Goal: Task Accomplishment & Management: Complete application form

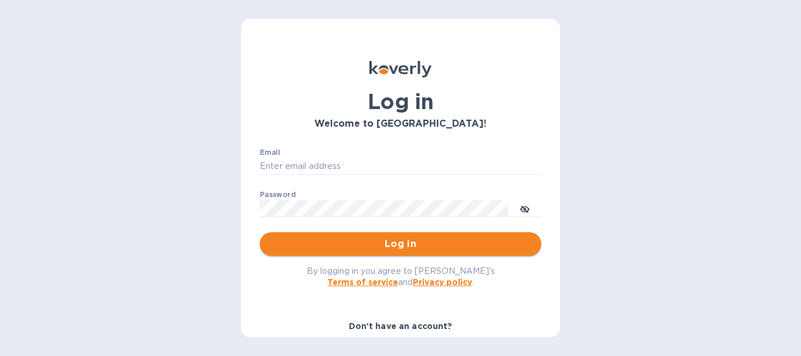
type input "[EMAIL_ADDRESS][DOMAIN_NAME]"
click at [407, 239] on span "Log in" at bounding box center [400, 244] width 263 height 14
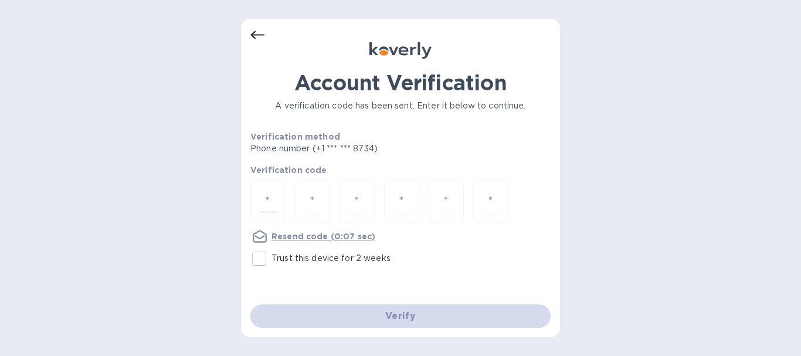
click at [273, 201] on input "number" at bounding box center [267, 201] width 15 height 22
type input "1"
type input "2"
type input "8"
type input "3"
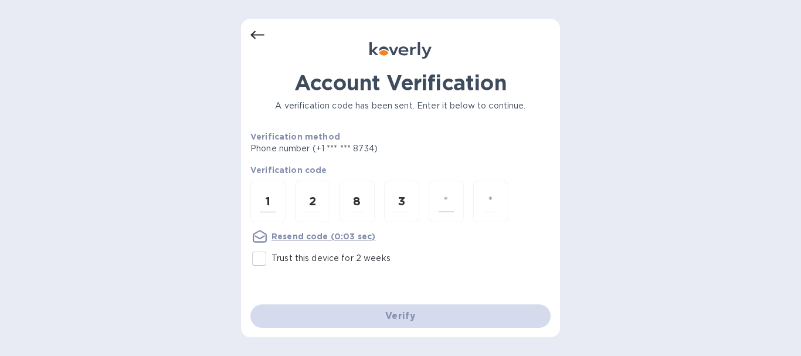
type input "5"
type input "7"
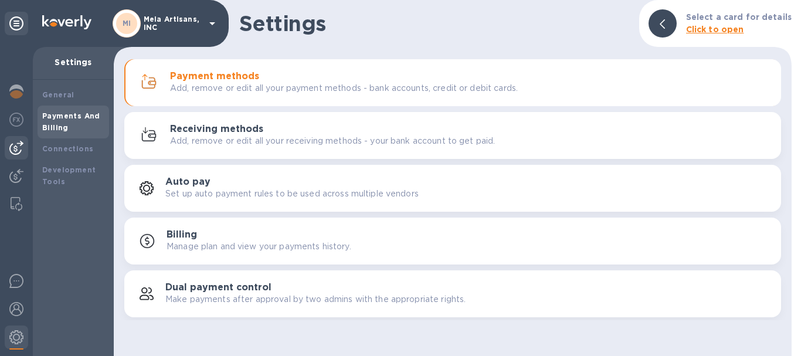
click at [16, 150] on img at bounding box center [16, 148] width 14 height 14
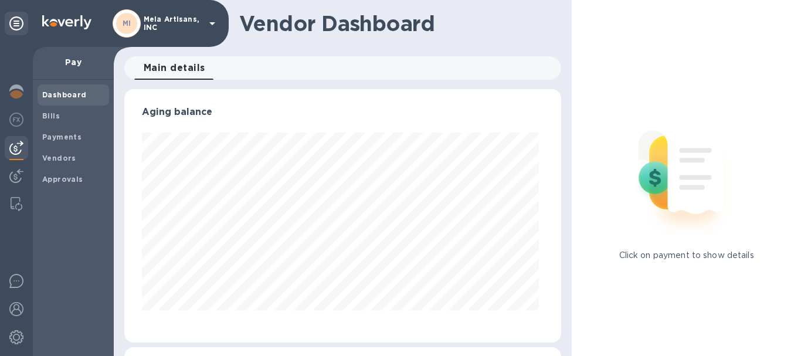
scroll to position [253, 433]
click at [64, 159] on b "Vendors" at bounding box center [59, 158] width 34 height 9
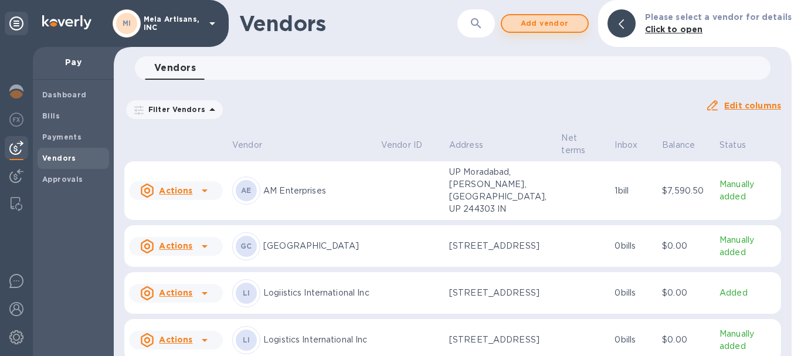
click at [552, 22] on span "Add vendor" at bounding box center [544, 23] width 67 height 14
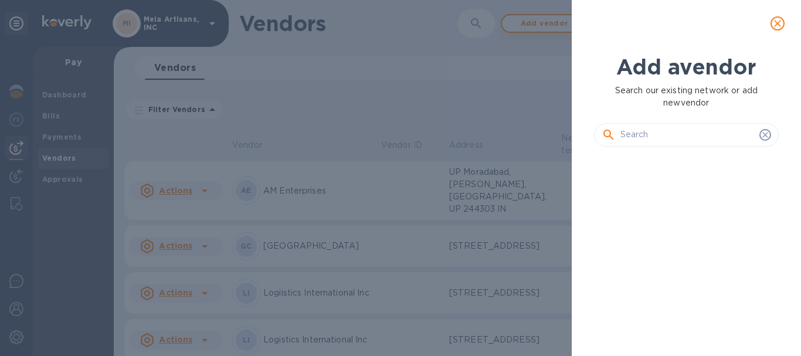
scroll to position [160, 190]
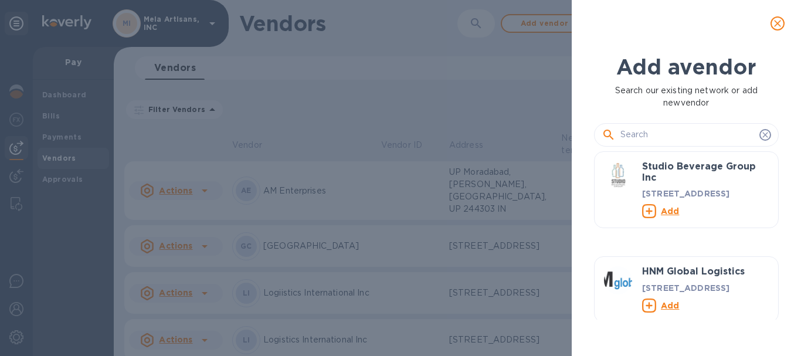
click at [642, 136] on input "text" at bounding box center [687, 135] width 134 height 18
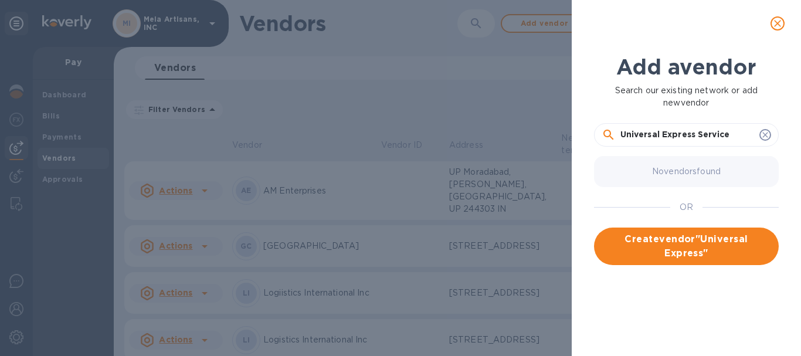
type input "Universal Express Services"
click at [679, 237] on span "Create vendor " Universal Express Services "" at bounding box center [686, 246] width 166 height 28
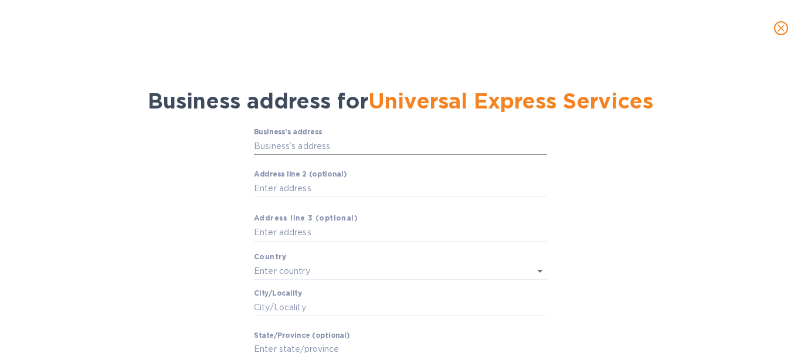
click at [351, 149] on input "Business’s аddress" at bounding box center [400, 146] width 293 height 18
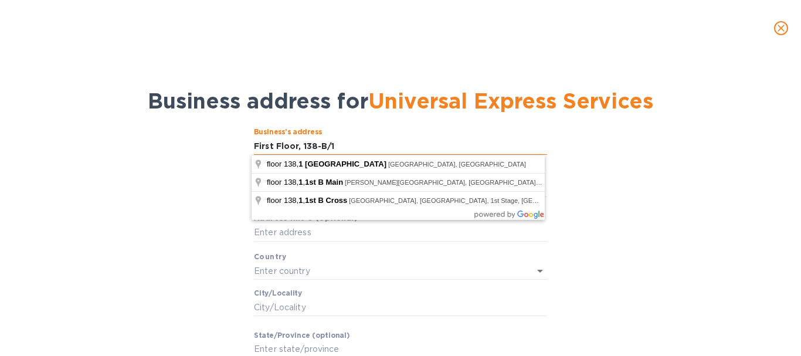
type input "First Floor, 138-B/1"
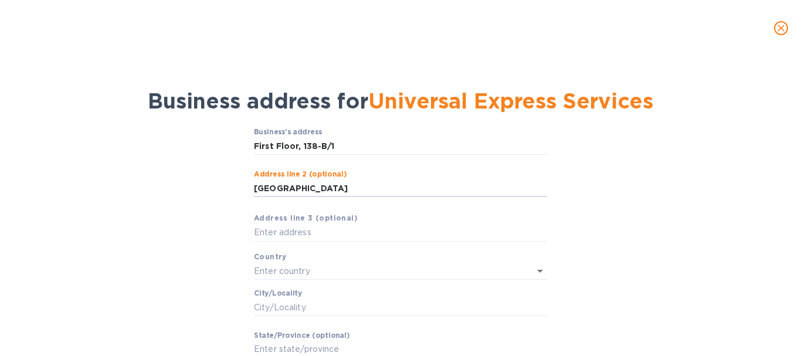
type input "[GEOGRAPHIC_DATA]"
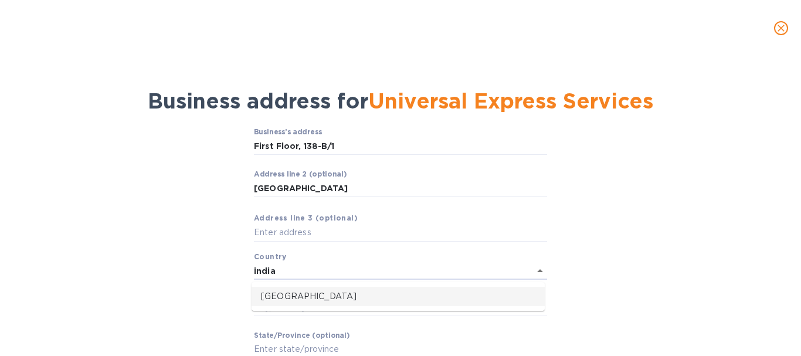
click at [264, 295] on p "[GEOGRAPHIC_DATA]" at bounding box center [398, 296] width 274 height 12
type input "[GEOGRAPHIC_DATA]"
click at [264, 295] on label "Сity/Locаlity" at bounding box center [278, 293] width 48 height 7
click at [264, 298] on input "Сity/Locаlity" at bounding box center [400, 307] width 293 height 18
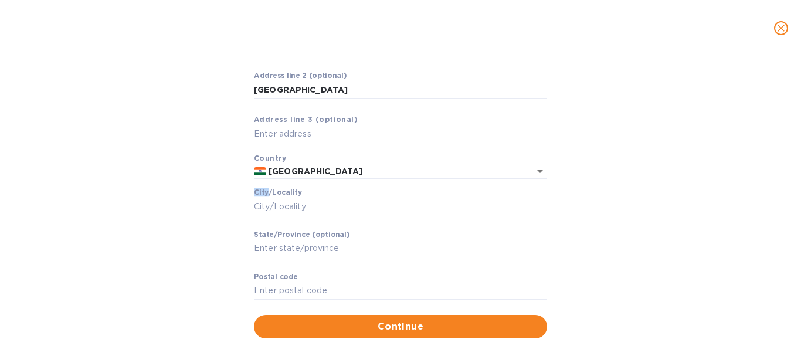
scroll to position [117, 0]
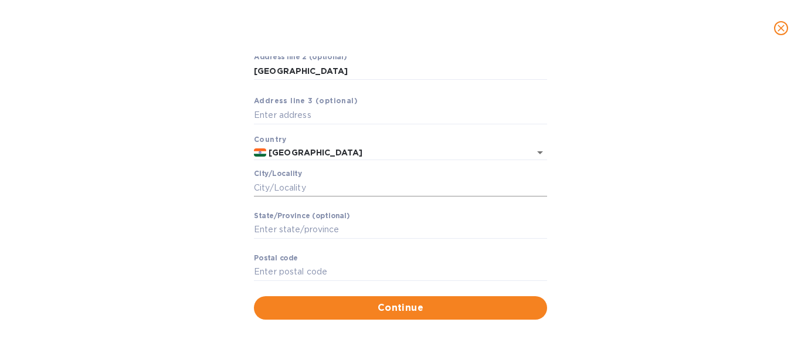
click at [299, 185] on input "Сity/Locаlity" at bounding box center [400, 188] width 293 height 18
type input "n"
type input "Bhikaji Cama Place"
type input "n"
type input "[GEOGRAPHIC_DATA]"
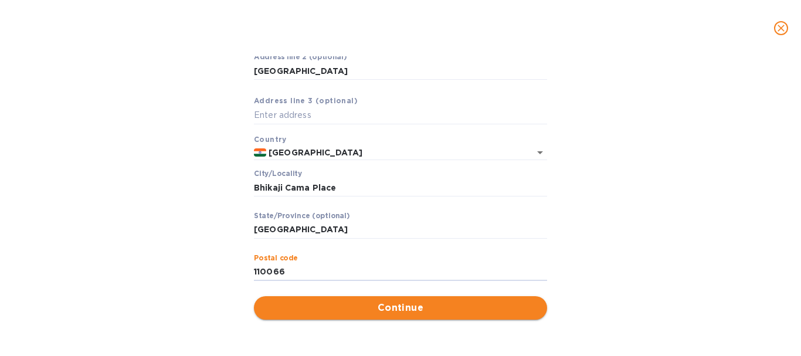
type input "110066"
click at [434, 301] on span "Continue" at bounding box center [400, 308] width 274 height 14
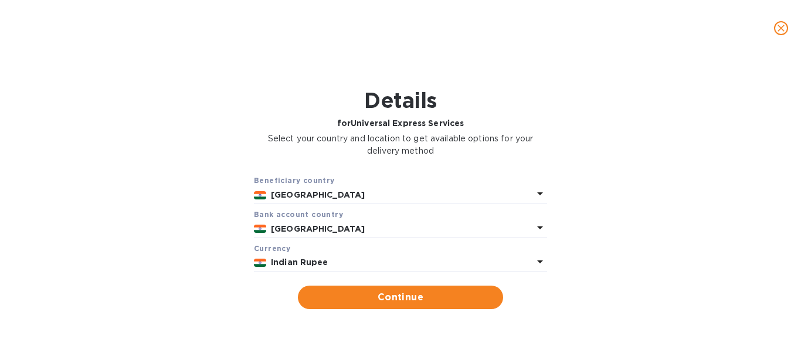
click at [389, 254] on div "Indian Rupee" at bounding box center [401, 262] width 267 height 17
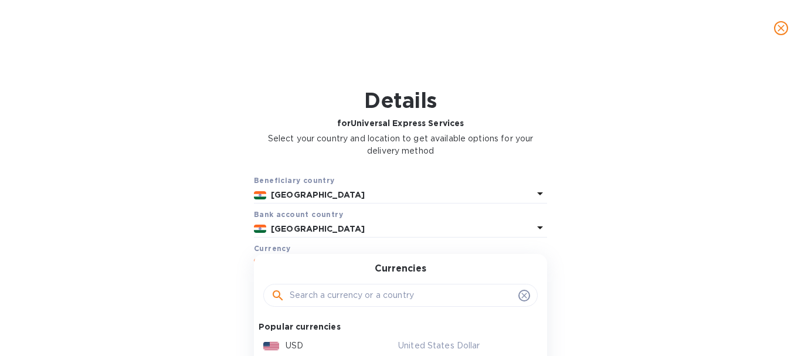
scroll to position [59, 0]
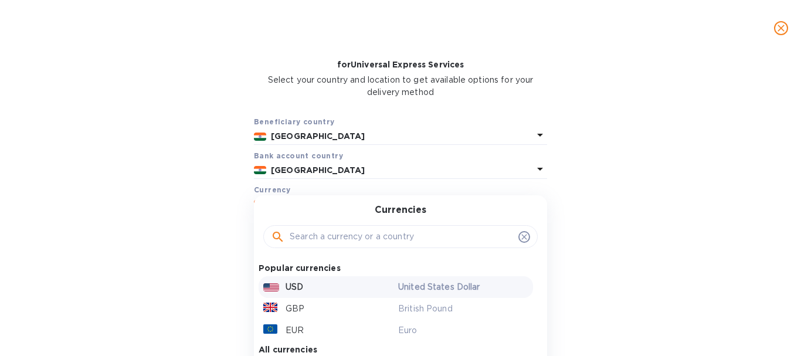
click at [300, 284] on p "USD" at bounding box center [294, 287] width 18 height 12
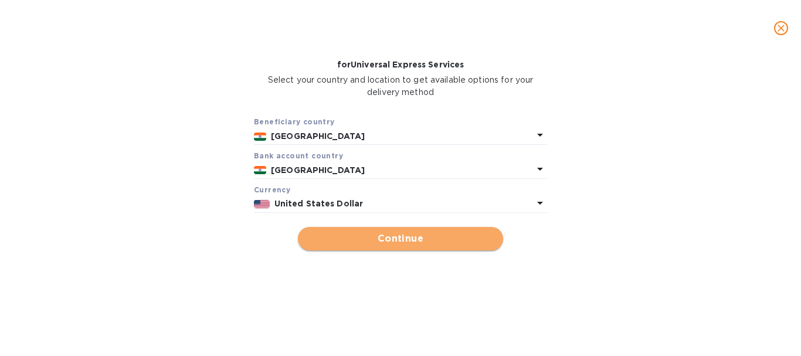
click at [394, 232] on span "Continue" at bounding box center [400, 239] width 186 height 14
type input "Universal Express Services"
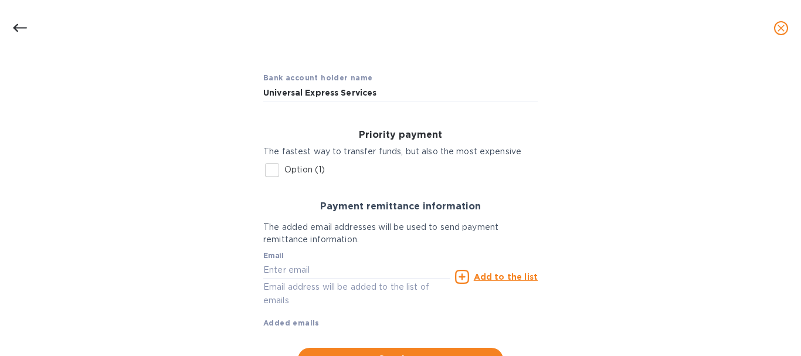
scroll to position [117, 0]
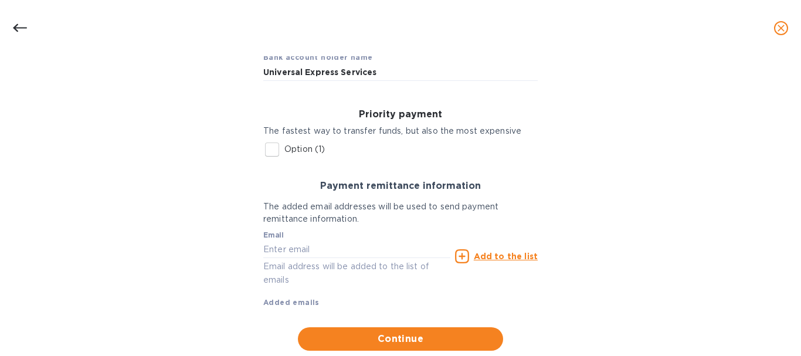
click at [270, 149] on input "Option (1)" at bounding box center [272, 149] width 25 height 25
checkbox input "true"
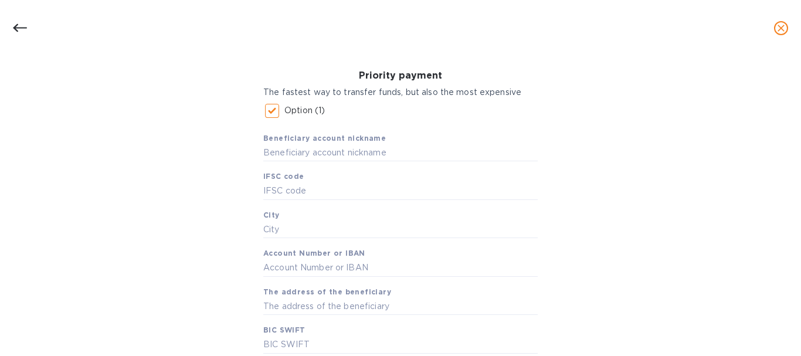
scroll to position [176, 0]
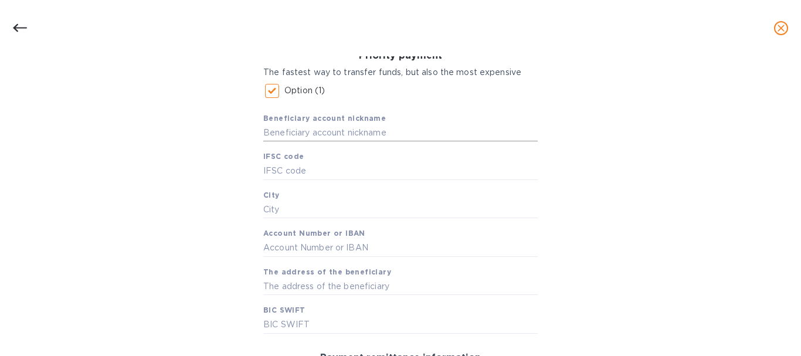
click at [338, 134] on input "text" at bounding box center [400, 133] width 274 height 18
type input "Univeral Bank of Baroda"
type input "BARBOBHICKA"
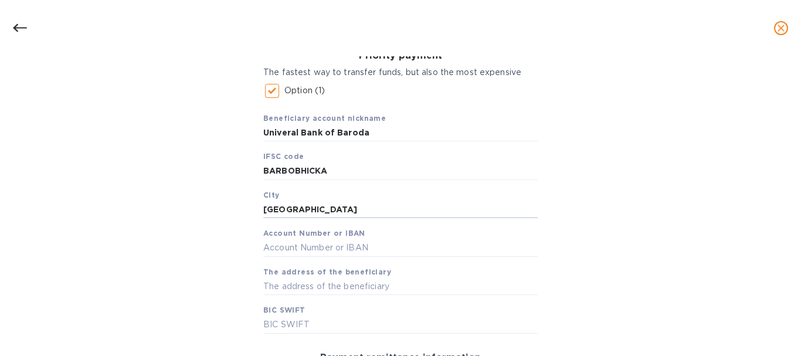
type input "[GEOGRAPHIC_DATA]"
type input "89830200000823"
type input "First Floor 138-B/1"
type input "[SWIFT_CODE]"
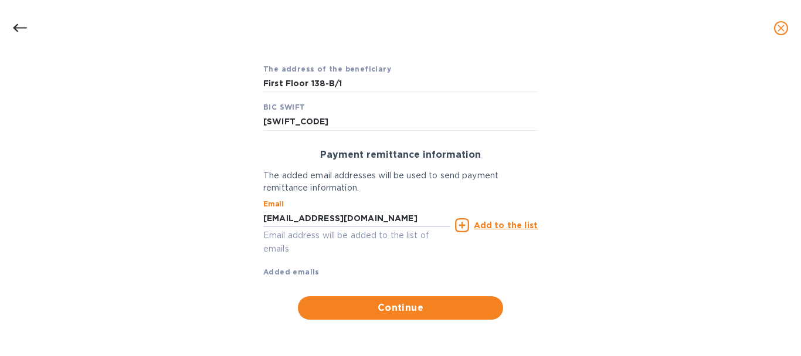
type input "[EMAIL_ADDRESS][DOMAIN_NAME]"
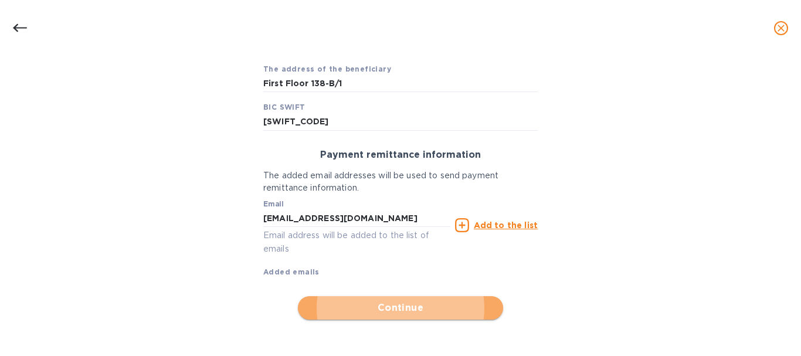
click at [448, 311] on span "Continue" at bounding box center [400, 308] width 186 height 14
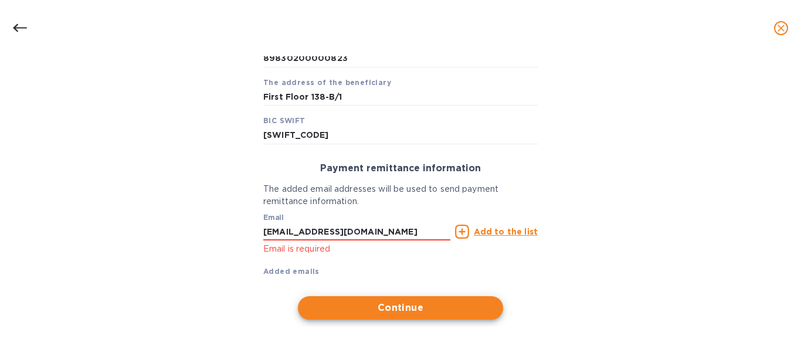
click at [509, 233] on u "Add to the list" at bounding box center [506, 231] width 64 height 9
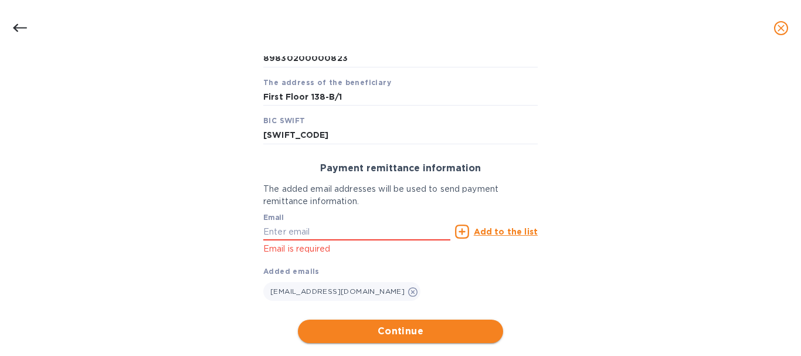
click at [424, 326] on span "Continue" at bounding box center [400, 331] width 186 height 14
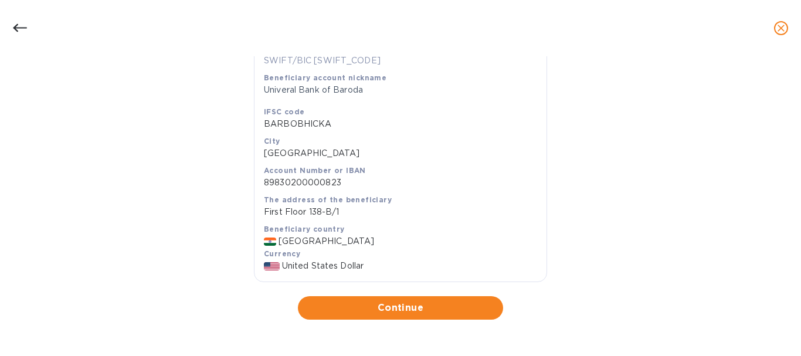
scroll to position [262, 0]
click at [425, 309] on span "Continue" at bounding box center [400, 308] width 186 height 14
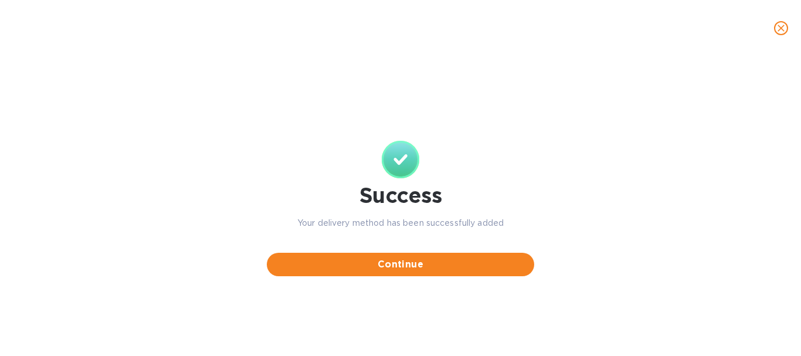
scroll to position [0, 0]
click at [381, 260] on span "Continue" at bounding box center [400, 264] width 249 height 14
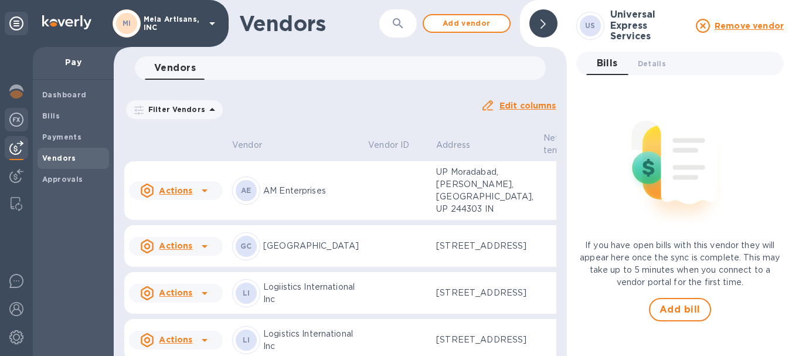
click at [14, 118] on img at bounding box center [16, 120] width 14 height 14
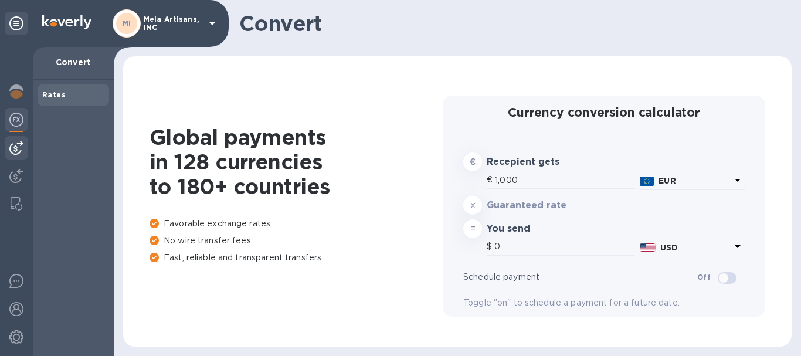
type input "1,191.95"
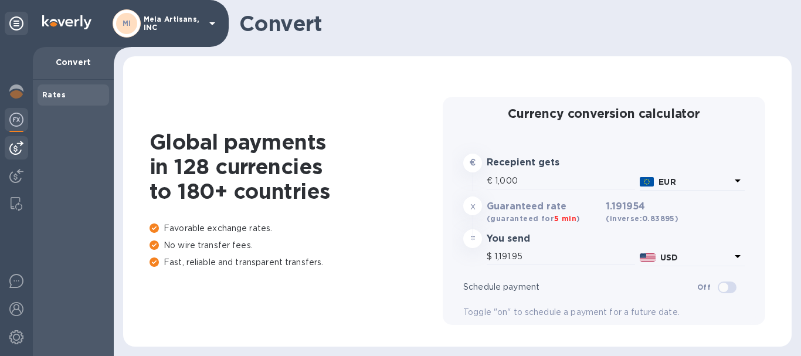
click at [17, 147] on img at bounding box center [16, 148] width 14 height 14
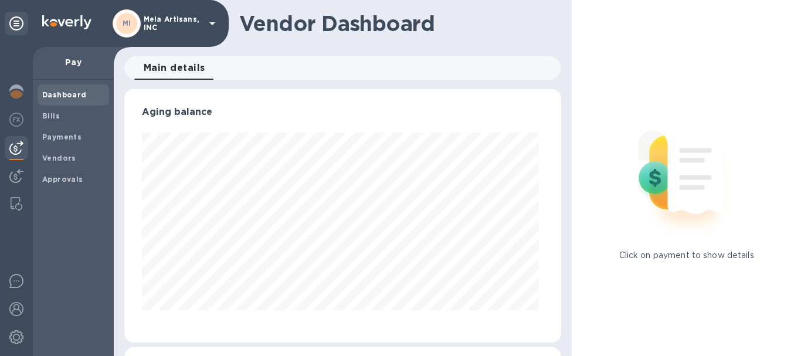
scroll to position [253, 433]
click at [61, 154] on b "Vendors" at bounding box center [59, 158] width 34 height 9
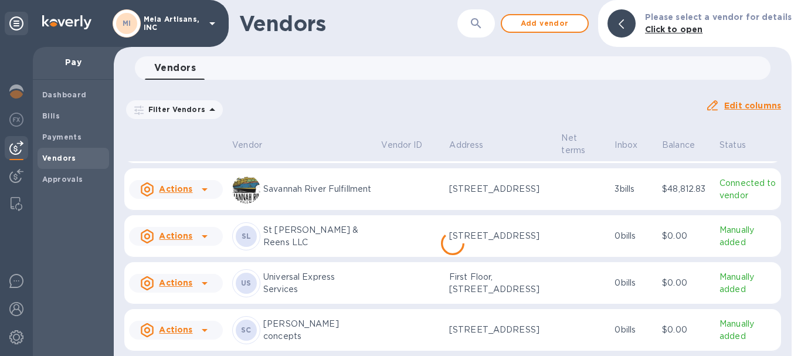
scroll to position [370, 0]
click at [179, 278] on u "Actions" at bounding box center [175, 282] width 33 height 9
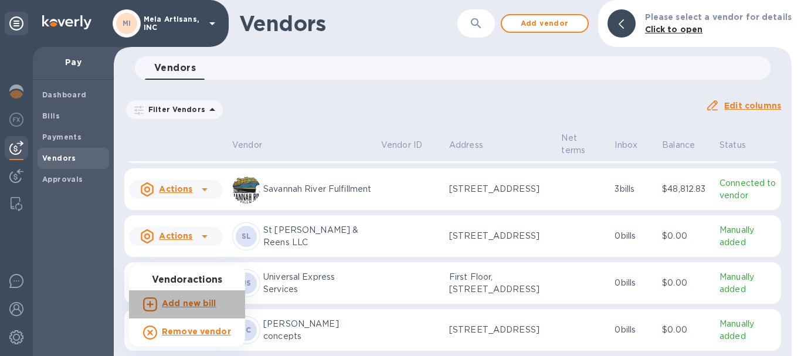
click at [192, 304] on b "Add new bill" at bounding box center [189, 302] width 55 height 9
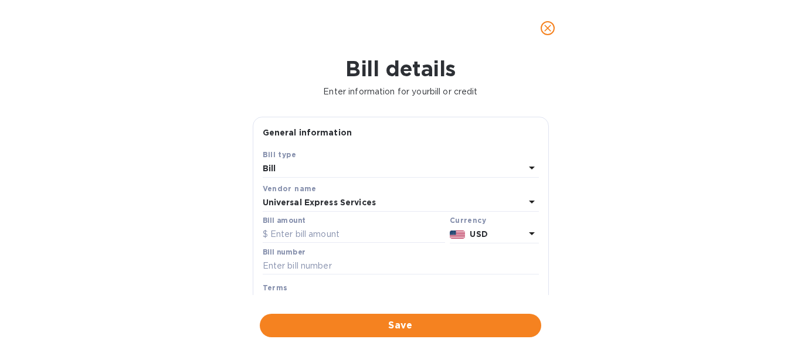
scroll to position [59, 0]
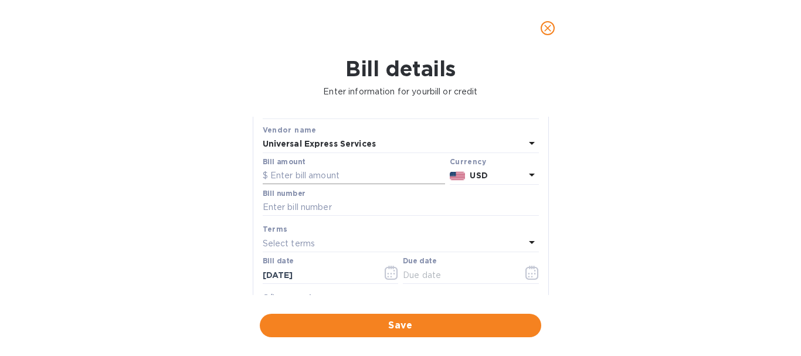
click at [298, 171] on input "text" at bounding box center [354, 176] width 182 height 18
type input "706.00"
click at [297, 209] on input "text" at bounding box center [401, 208] width 276 height 18
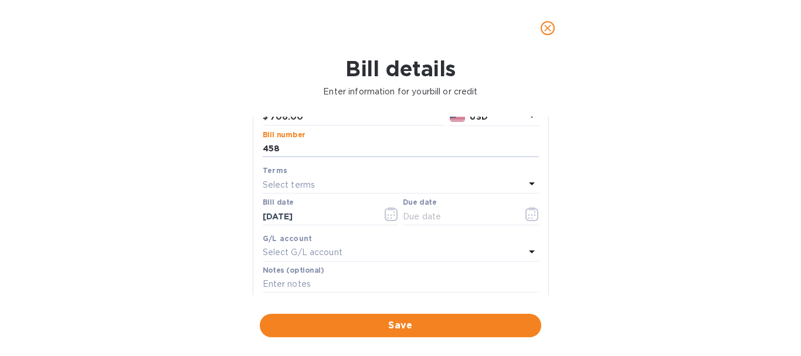
type input "458"
click at [313, 212] on input "[DATE]" at bounding box center [318, 216] width 111 height 18
click at [386, 213] on icon "button" at bounding box center [390, 214] width 13 height 14
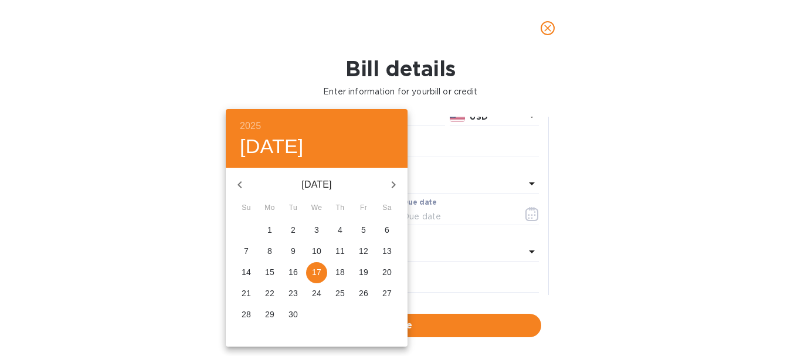
click at [237, 183] on icon "button" at bounding box center [240, 185] width 14 height 14
click at [247, 335] on p "31" at bounding box center [245, 335] width 9 height 12
type input "[DATE]"
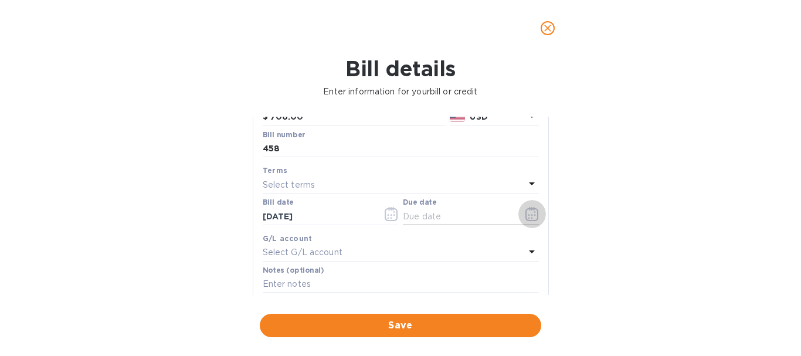
click at [526, 213] on icon "button" at bounding box center [531, 214] width 13 height 14
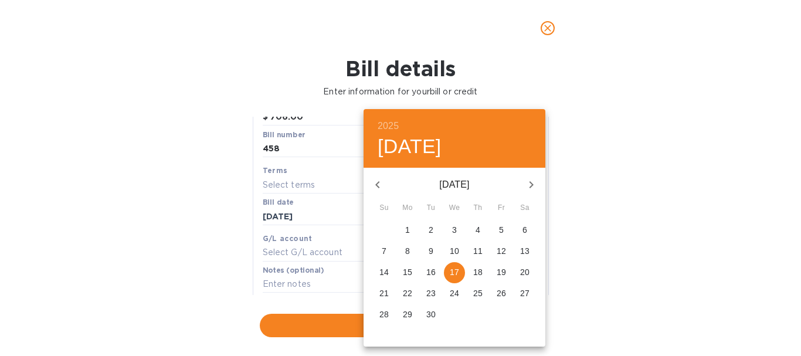
click at [501, 271] on p "19" at bounding box center [500, 272] width 9 height 12
type input "[DATE]"
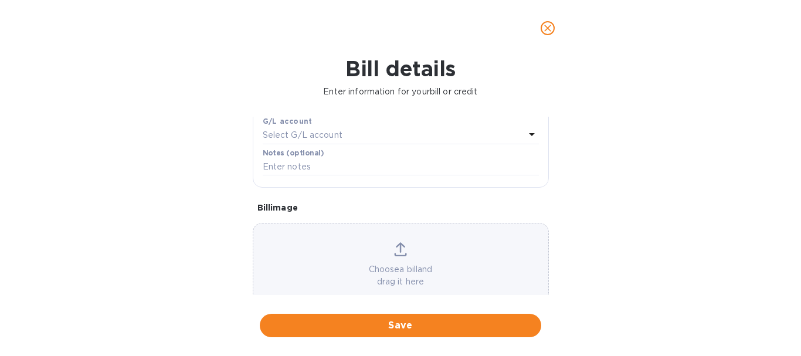
scroll to position [261, 0]
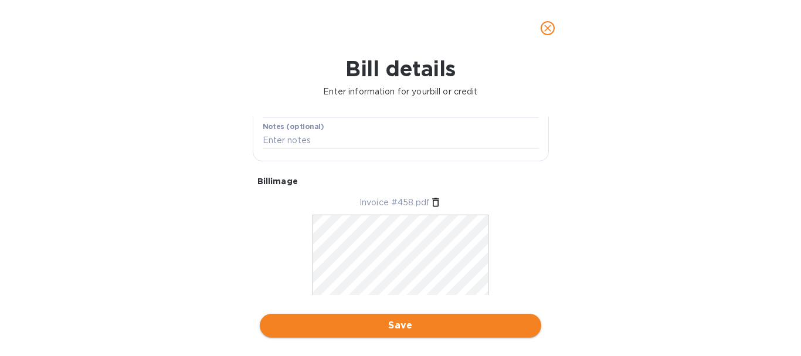
click at [409, 327] on span "Save" at bounding box center [400, 325] width 263 height 14
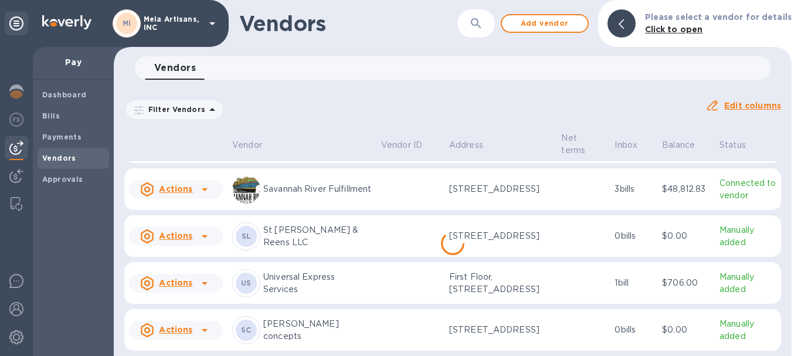
scroll to position [370, 0]
click at [183, 278] on u "Actions" at bounding box center [175, 282] width 33 height 9
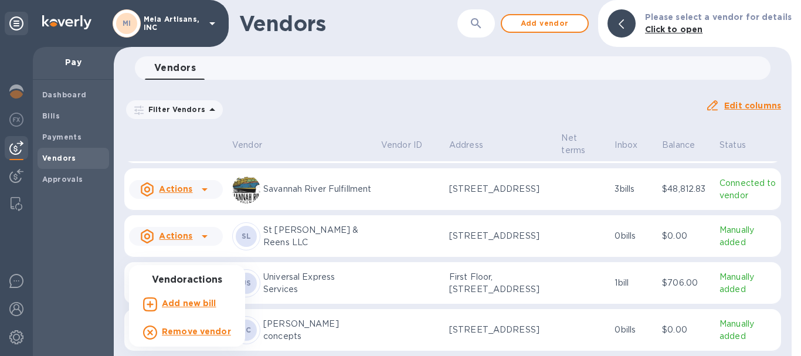
click at [179, 304] on b "Add new bill" at bounding box center [189, 302] width 55 height 9
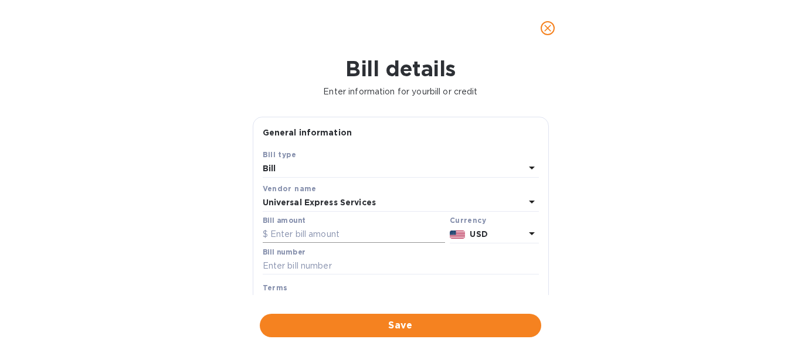
click at [321, 228] on input "text" at bounding box center [354, 235] width 182 height 18
type input "486.00"
click at [321, 263] on input "text" at bounding box center [401, 266] width 276 height 18
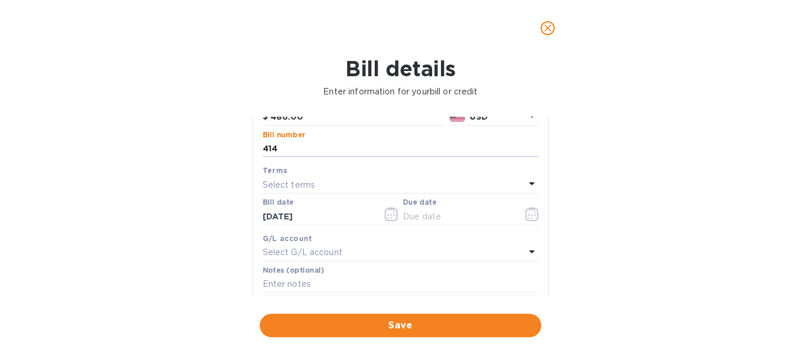
scroll to position [176, 0]
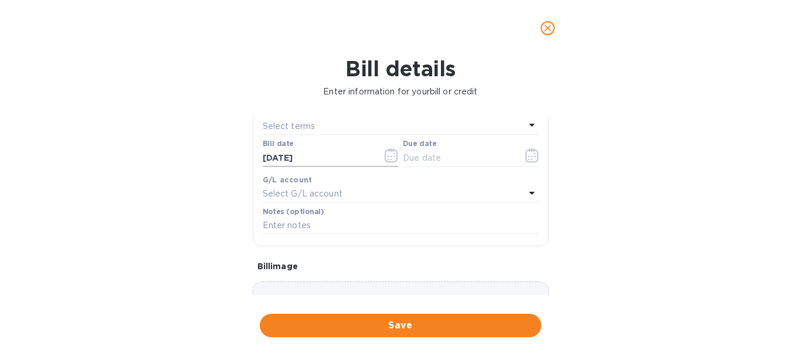
type input "414"
click at [385, 155] on icon "button" at bounding box center [390, 155] width 13 height 14
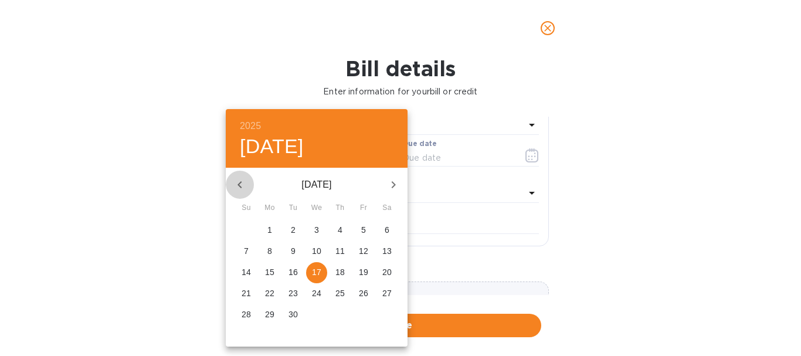
click at [239, 183] on icon "button" at bounding box center [239, 184] width 4 height 7
click at [334, 314] on span "31" at bounding box center [339, 314] width 21 height 12
type input "[DATE]"
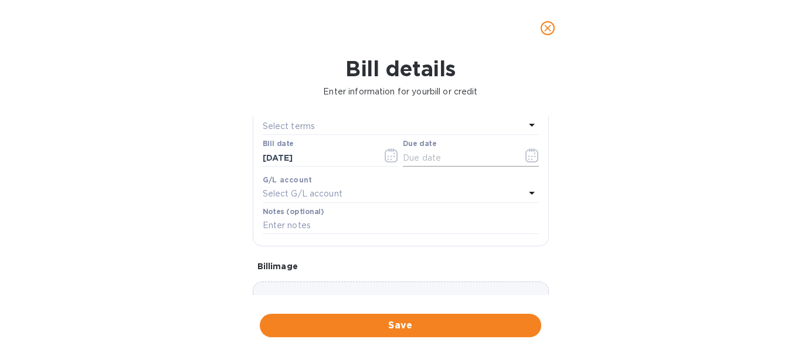
click at [528, 158] on icon "button" at bounding box center [531, 155] width 13 height 14
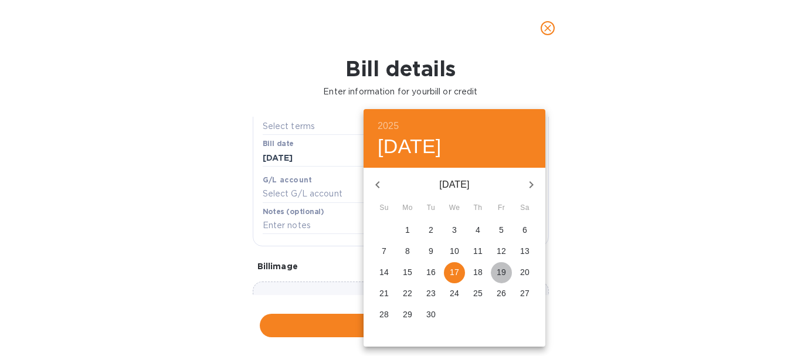
click at [501, 270] on p "19" at bounding box center [500, 272] width 9 height 12
type input "[DATE]"
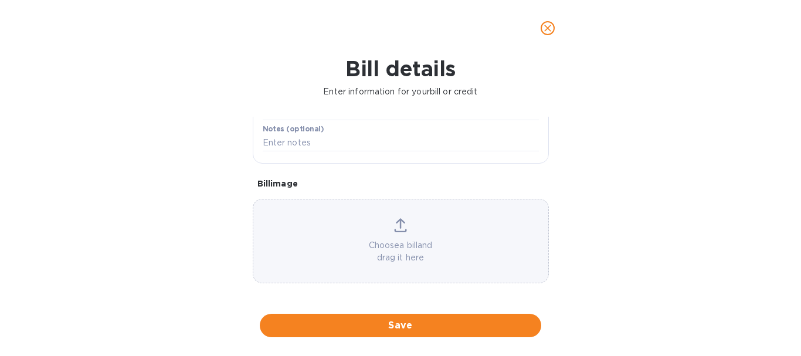
scroll to position [261, 0]
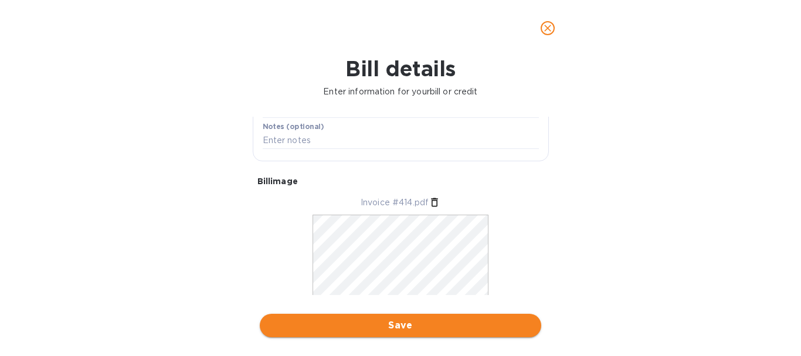
click at [425, 323] on span "Save" at bounding box center [400, 325] width 263 height 14
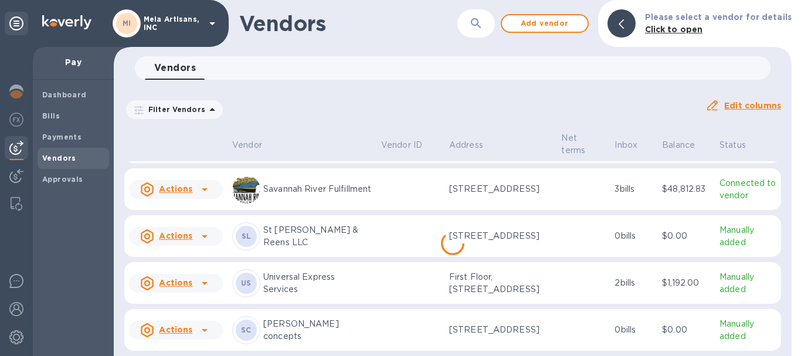
scroll to position [370, 0]
click at [179, 278] on u "Actions" at bounding box center [175, 282] width 33 height 9
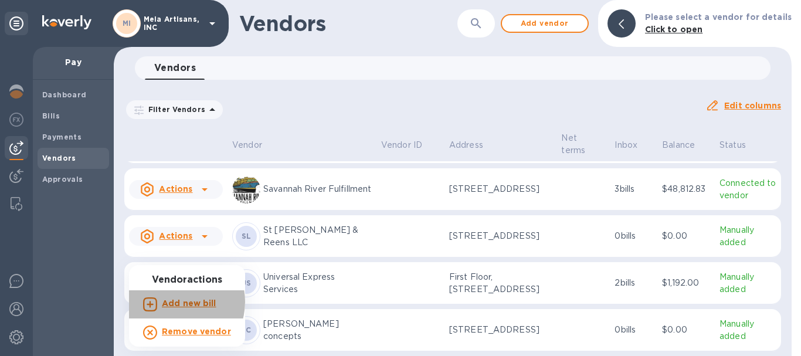
click at [176, 302] on b "Add new bill" at bounding box center [189, 302] width 55 height 9
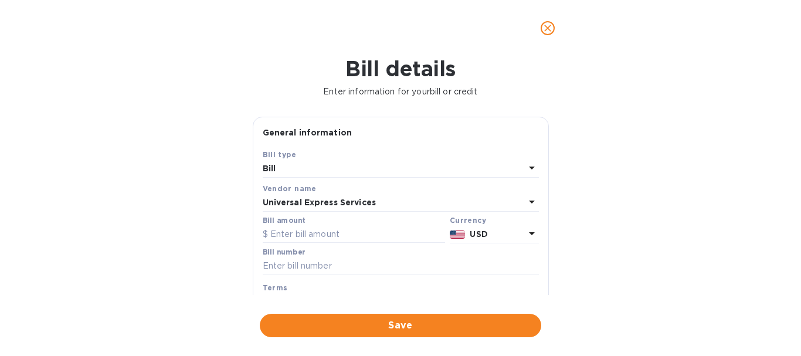
scroll to position [59, 0]
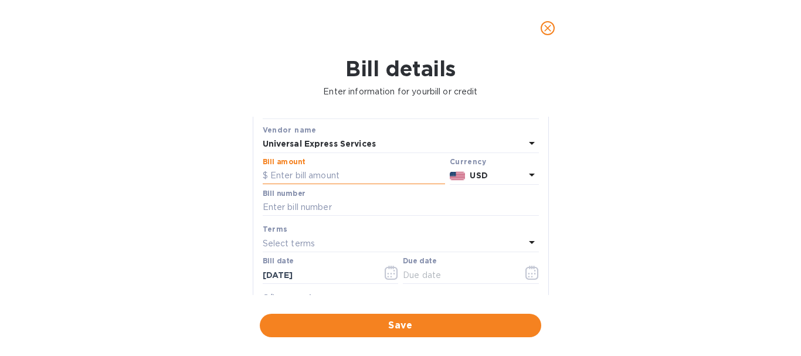
click at [335, 174] on input "text" at bounding box center [354, 176] width 182 height 18
type input "1,208.00"
click at [328, 206] on input "text" at bounding box center [401, 208] width 276 height 18
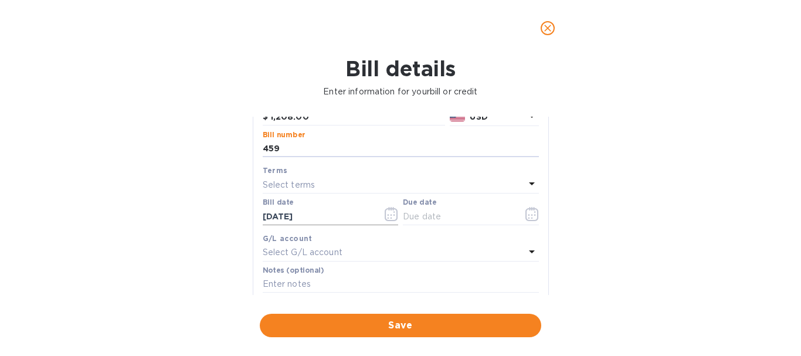
type input "459"
click at [389, 212] on icon "button" at bounding box center [390, 214] width 13 height 14
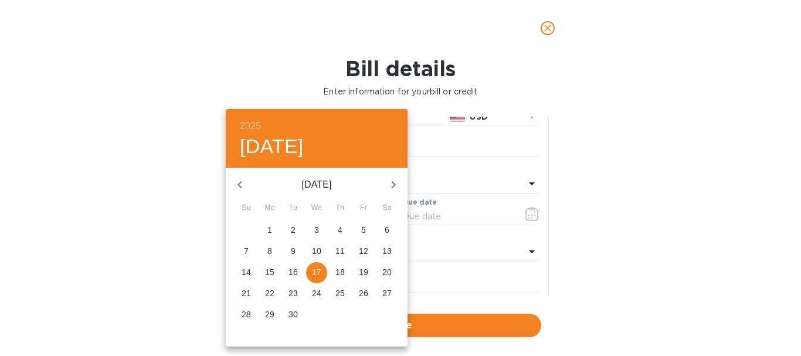
click at [239, 179] on icon "button" at bounding box center [240, 185] width 14 height 14
click at [242, 333] on p "31" at bounding box center [245, 335] width 9 height 12
type input "[DATE]"
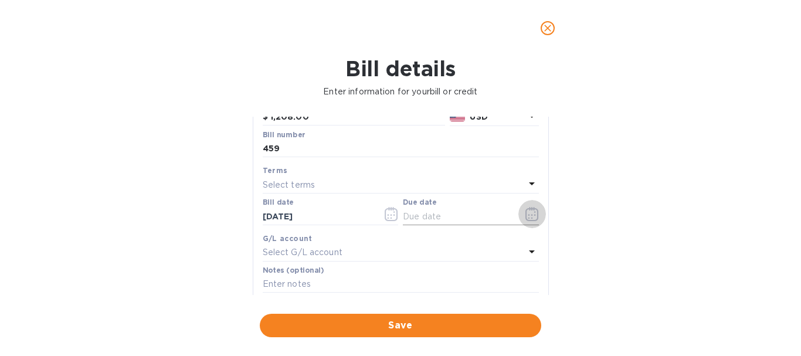
click at [525, 215] on icon "button" at bounding box center [531, 214] width 13 height 14
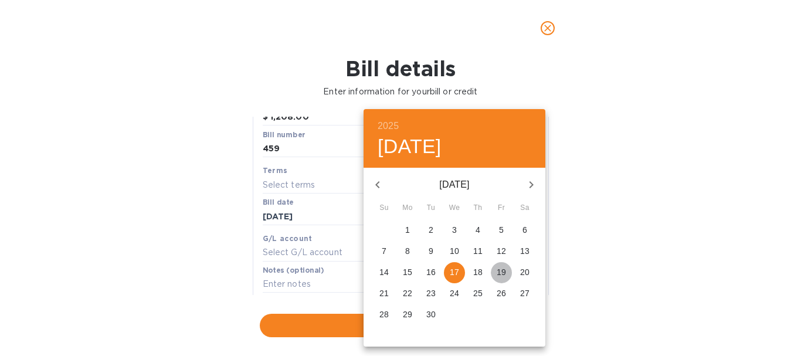
click at [501, 271] on p "19" at bounding box center [500, 272] width 9 height 12
type input "[DATE]"
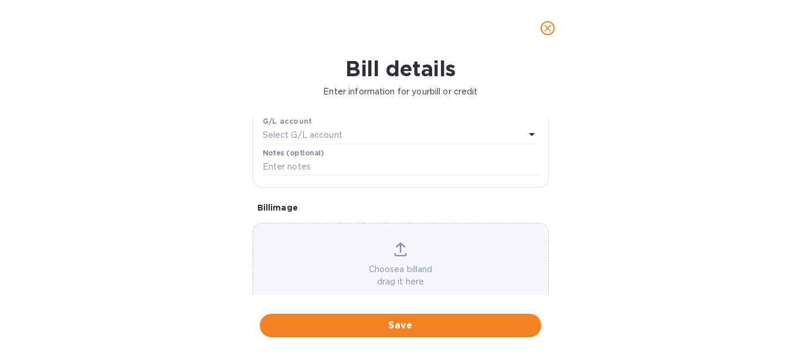
scroll to position [261, 0]
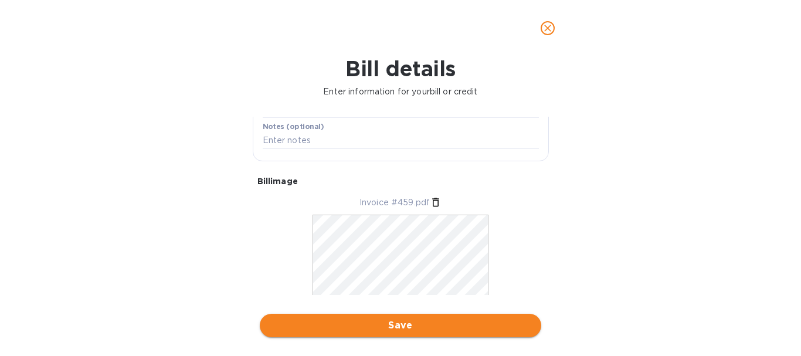
click at [403, 322] on span "Save" at bounding box center [400, 325] width 263 height 14
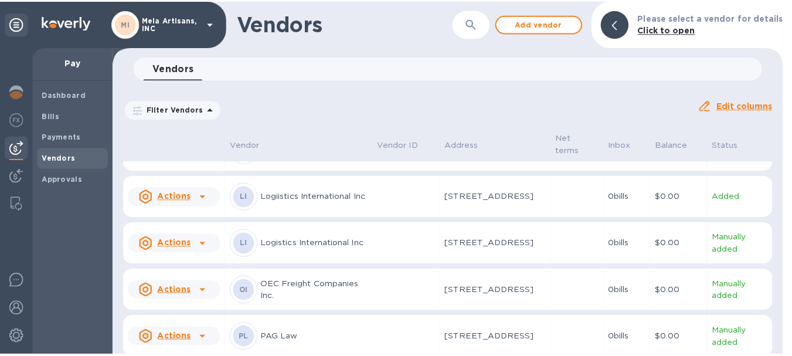
scroll to position [370, 0]
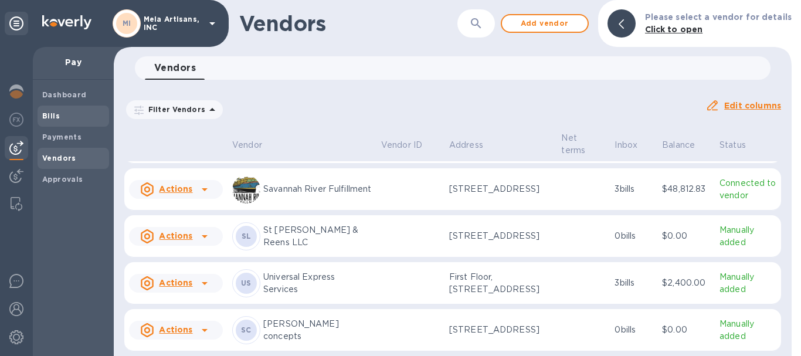
click at [55, 112] on b "Bills" at bounding box center [51, 115] width 18 height 9
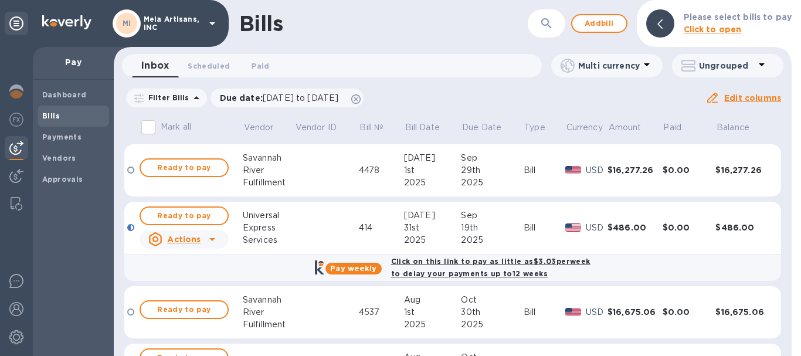
click at [194, 240] on u "Actions" at bounding box center [183, 238] width 33 height 9
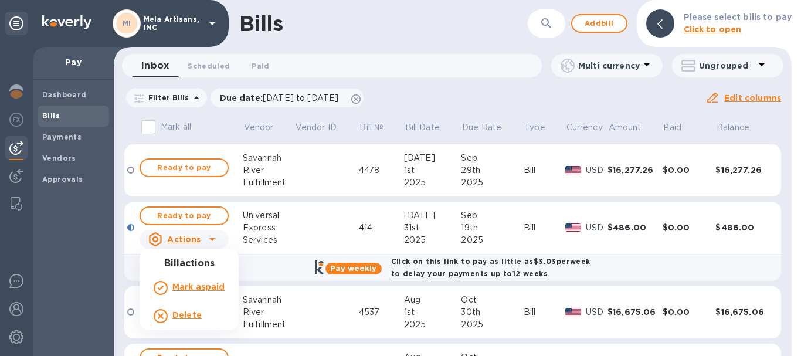
click at [191, 216] on div at bounding box center [400, 178] width 801 height 356
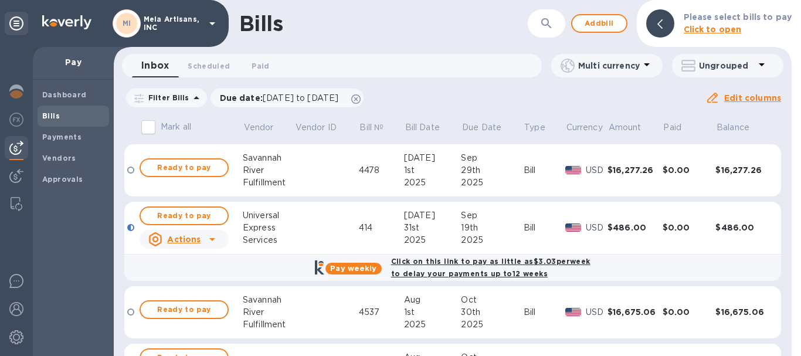
click at [191, 216] on span "Ready to pay" at bounding box center [184, 216] width 68 height 14
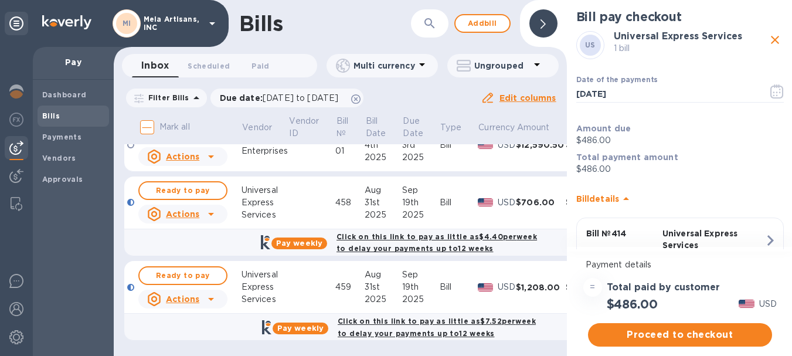
scroll to position [233, 0]
click at [187, 183] on span "Ready to pay" at bounding box center [183, 190] width 68 height 14
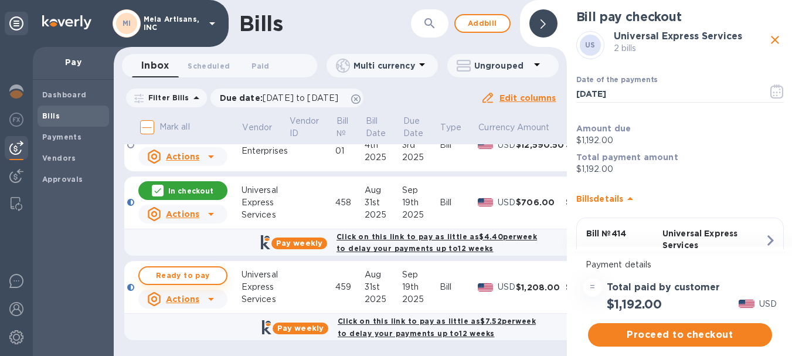
click at [198, 268] on span "Ready to pay" at bounding box center [183, 275] width 68 height 14
click at [700, 328] on span "Proceed to checkout" at bounding box center [679, 335] width 165 height 14
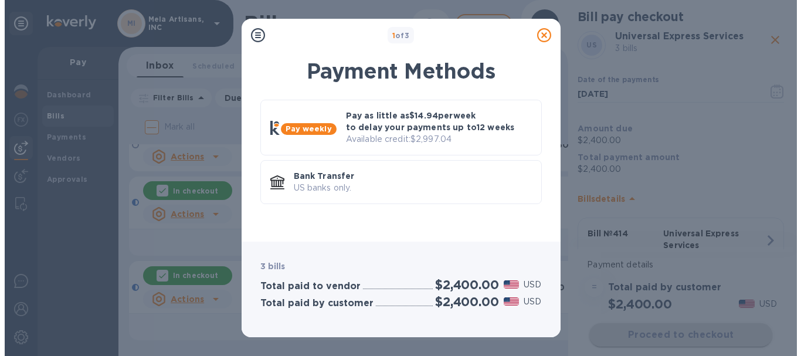
scroll to position [0, 0]
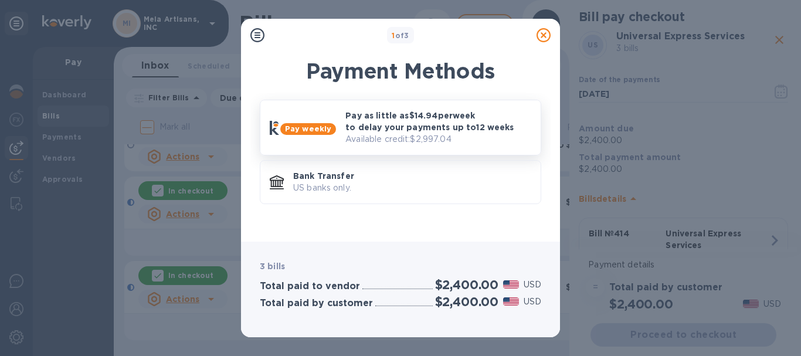
click at [377, 127] on p "Pay as little as $14.94 per week to delay your payments up to 12 weeks" at bounding box center [438, 121] width 186 height 23
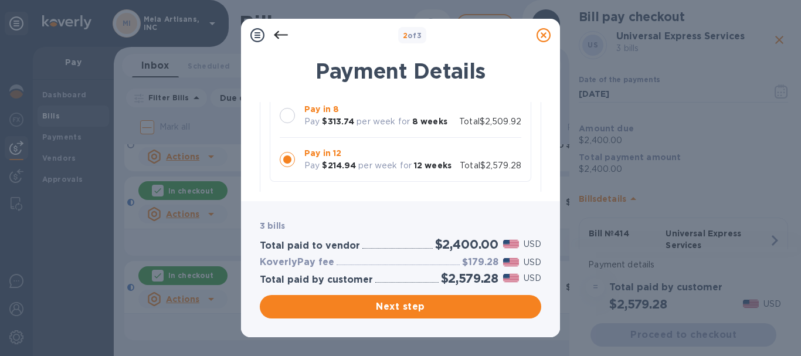
scroll to position [176, 0]
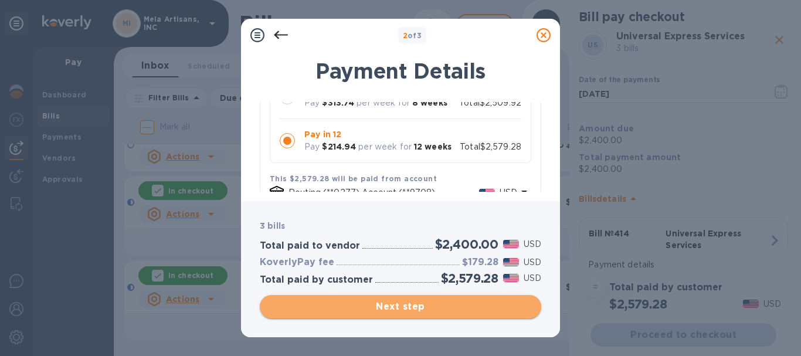
click at [426, 306] on span "Next step" at bounding box center [400, 307] width 263 height 14
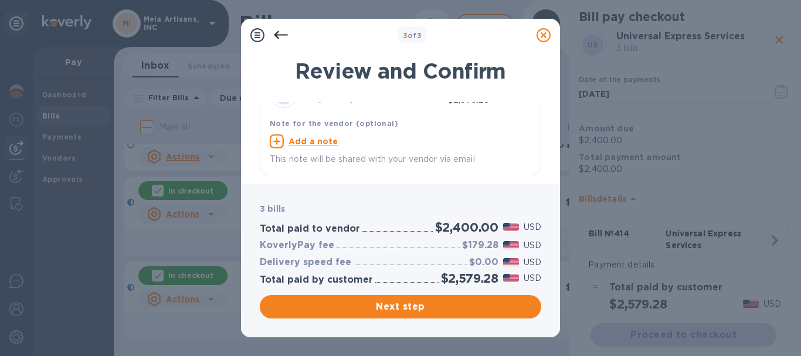
scroll to position [33, 0]
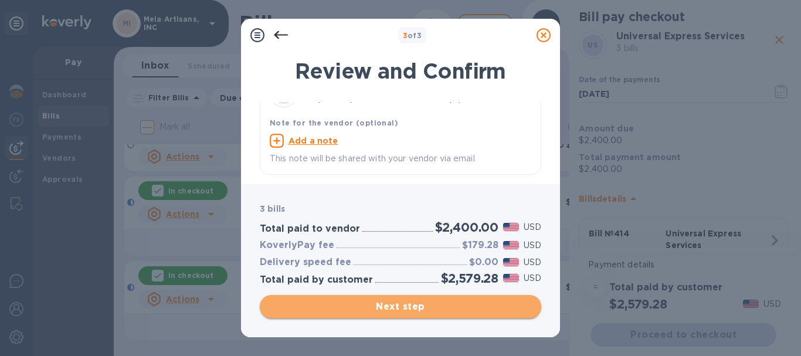
click at [398, 308] on span "Next step" at bounding box center [400, 307] width 263 height 14
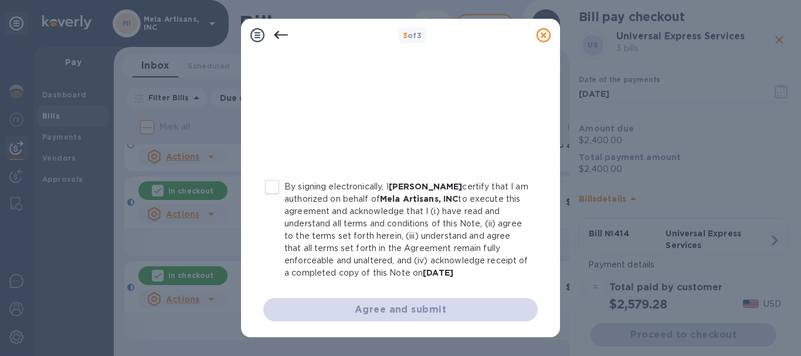
scroll to position [300, 0]
click at [274, 186] on input "By signing electronically, I [PERSON_NAME] certify that I am authorized on beha…" at bounding box center [272, 186] width 25 height 25
checkbox input "true"
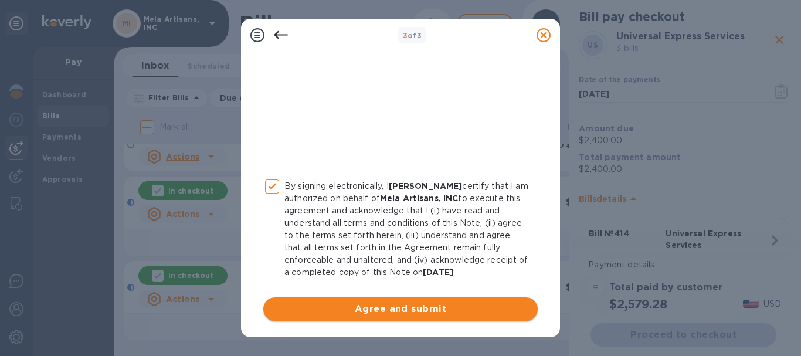
click at [411, 309] on span "Agree and submit" at bounding box center [401, 309] width 256 height 14
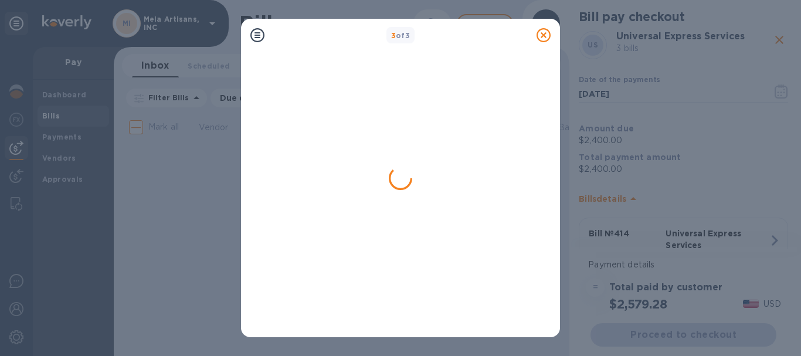
scroll to position [0, 0]
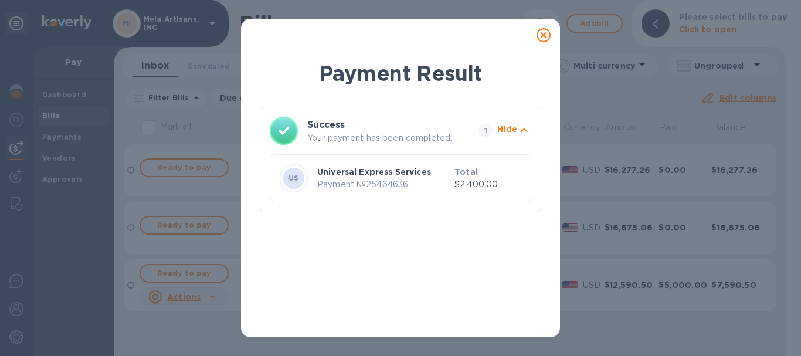
click at [539, 33] on icon at bounding box center [543, 35] width 14 height 14
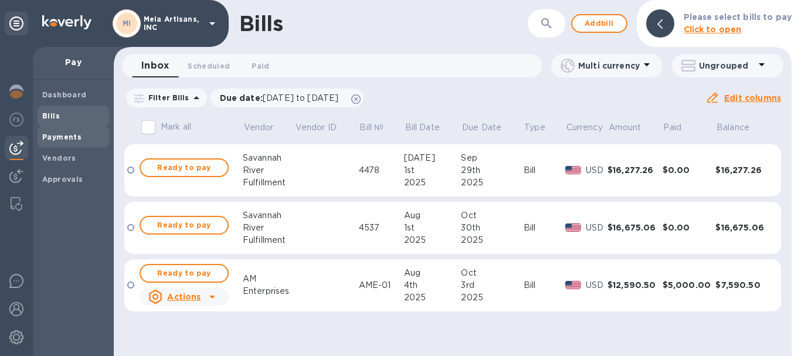
click at [67, 141] on b "Payments" at bounding box center [61, 136] width 39 height 9
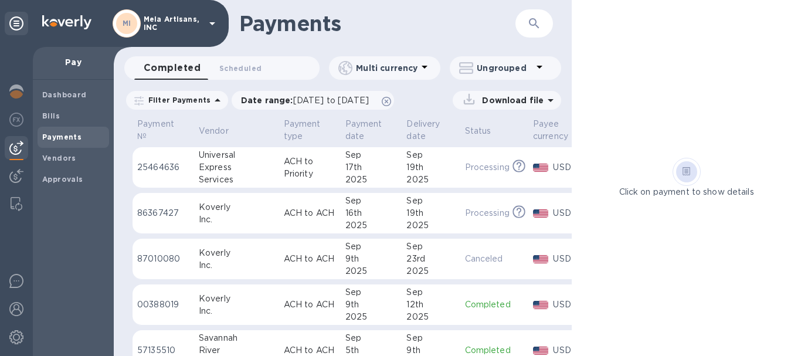
scroll to position [0, 72]
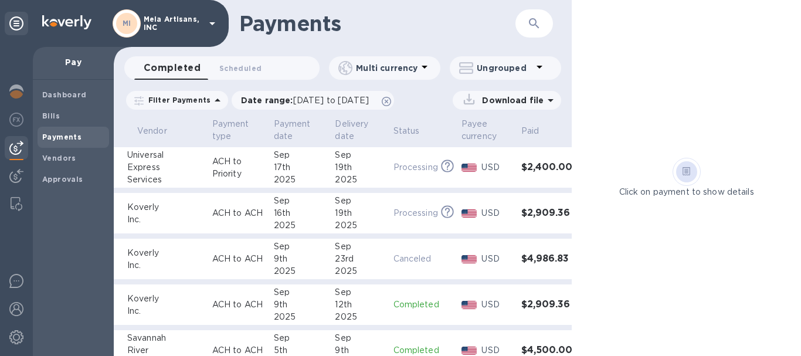
click at [335, 169] on div "19th" at bounding box center [359, 167] width 49 height 12
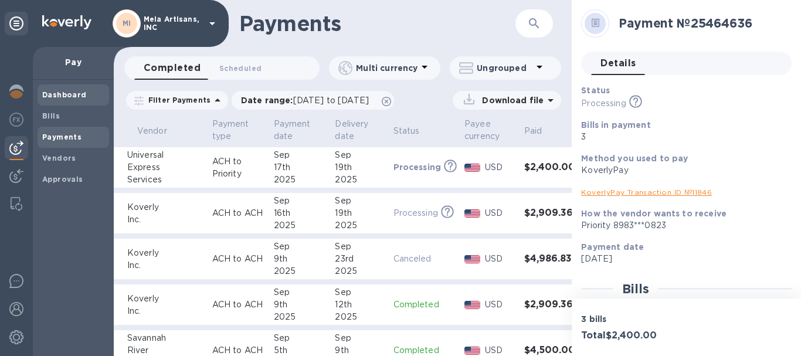
click at [58, 91] on b "Dashboard" at bounding box center [64, 94] width 45 height 9
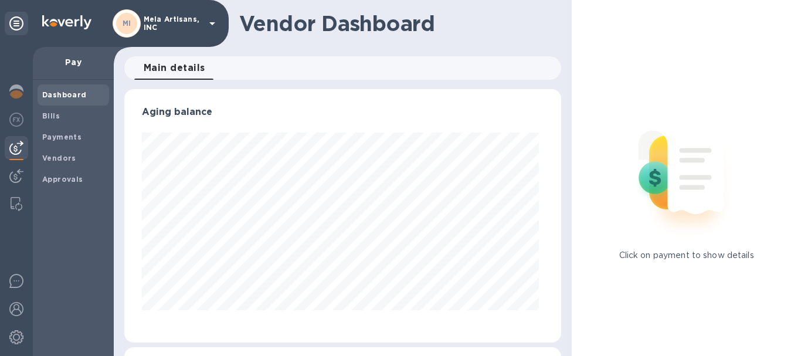
scroll to position [253, 433]
click at [13, 90] on img at bounding box center [16, 91] width 14 height 14
